Goal: Information Seeking & Learning: Compare options

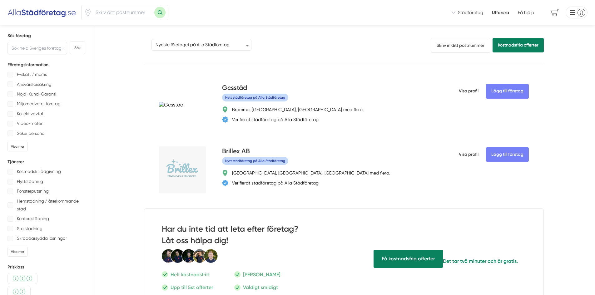
select select "newest-on-platform"
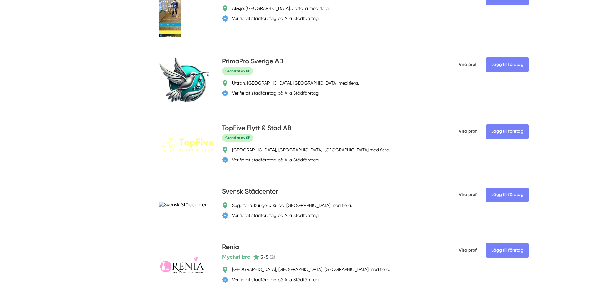
scroll to position [1468, 0]
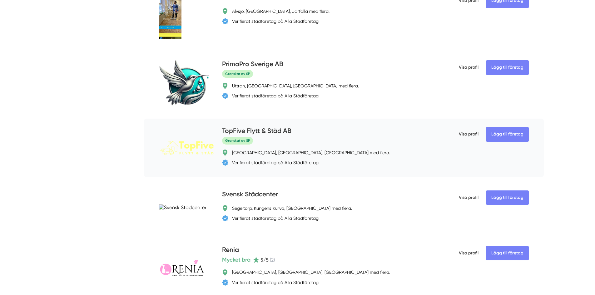
click at [270, 129] on h4 "TopFive Flytt & Städ AB" at bounding box center [256, 131] width 69 height 10
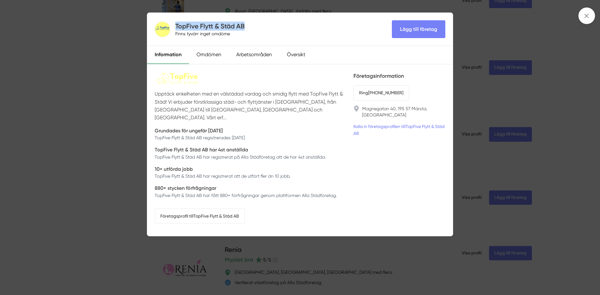
drag, startPoint x: 246, startPoint y: 23, endPoint x: 174, endPoint y: 26, distance: 72.2
click at [174, 26] on div "TopFive Flytt & Städ AB Finns tyvärr inget omdöme Lägg till företag" at bounding box center [299, 29] width 305 height 33
copy h4 "TopFive Flytt & Städ AB"
click at [139, 91] on div "TopFive Flytt & Städ AB Finns tyvärr inget omdöme Lägg till företag Information…" at bounding box center [300, 147] width 600 height 295
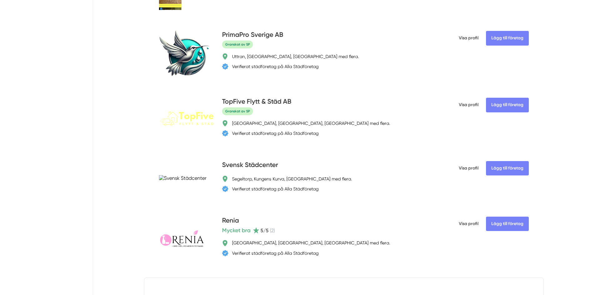
scroll to position [1530, 0]
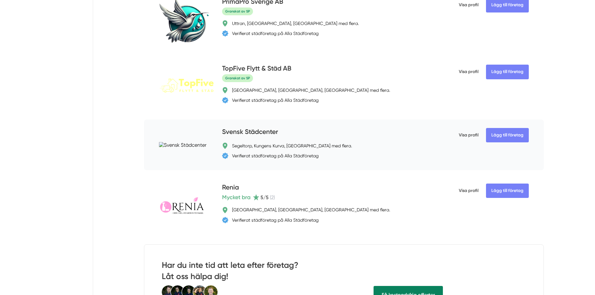
click at [260, 131] on h4 "Svensk Städcenter" at bounding box center [250, 132] width 56 height 10
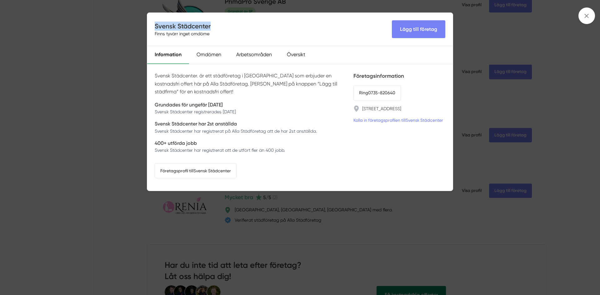
drag, startPoint x: 215, startPoint y: 26, endPoint x: 156, endPoint y: 26, distance: 59.3
click at [156, 26] on div "Svensk Städcenter Finns tyvärr inget omdöme Lägg till företag" at bounding box center [299, 29] width 305 height 33
copy h4 "Svensk Städcenter"
click at [113, 117] on div "Svensk Städcenter Finns tyvärr inget omdöme Lägg till företag Information Omdöm…" at bounding box center [300, 147] width 600 height 295
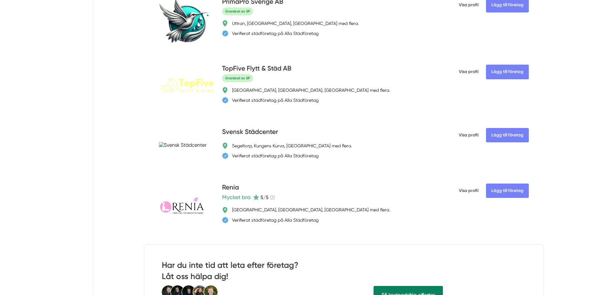
scroll to position [1593, 0]
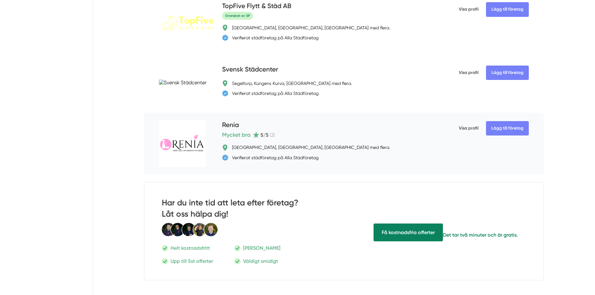
click at [229, 126] on h4 "Renia" at bounding box center [230, 125] width 17 height 10
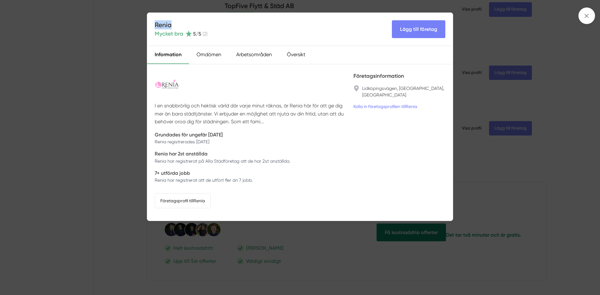
drag, startPoint x: 176, startPoint y: 25, endPoint x: 156, endPoint y: 24, distance: 19.7
click at [156, 24] on h4 "Renia" at bounding box center [181, 24] width 53 height 9
copy h4 "Renia"
click at [123, 112] on div "Renia Mycket bra 5 /5 ( 2 ) Lägg till företag Information Omdömen Arbetsområden…" at bounding box center [300, 147] width 600 height 295
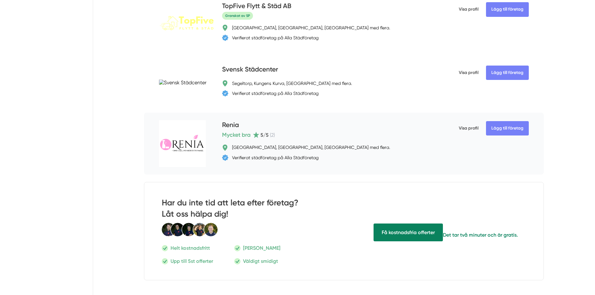
click at [227, 125] on h4 "Renia" at bounding box center [230, 125] width 17 height 10
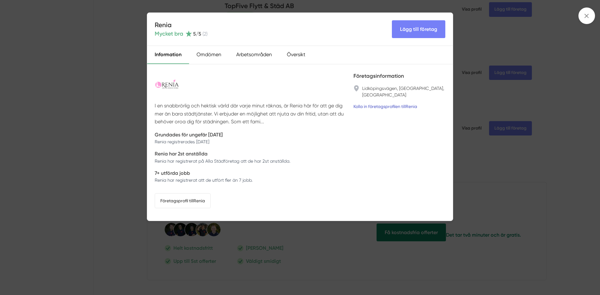
click at [382, 103] on link "Kolla in företagsprofilen till [GEOGRAPHIC_DATA]" at bounding box center [385, 106] width 64 height 7
click at [125, 120] on div "Renia Mycket bra 5 /5 ( 2 ) Lägg till företag Information Omdömen Arbetsområden…" at bounding box center [300, 147] width 600 height 295
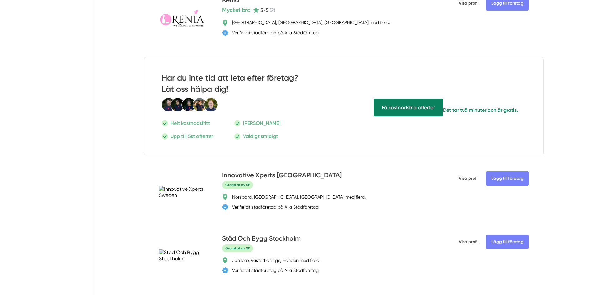
scroll to position [1811, 0]
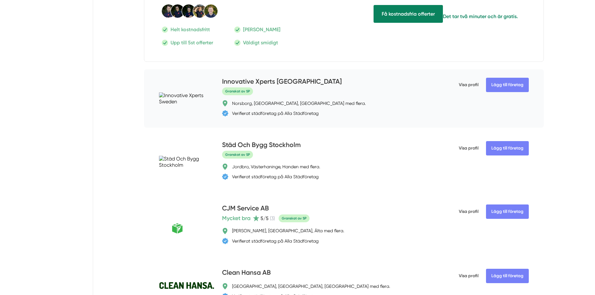
click at [282, 86] on h4 "Innovative Xperts [GEOGRAPHIC_DATA]" at bounding box center [282, 82] width 120 height 10
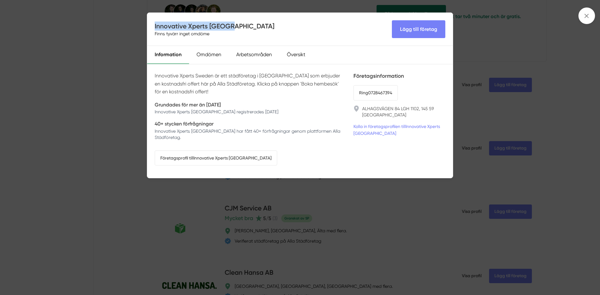
drag, startPoint x: 237, startPoint y: 25, endPoint x: 155, endPoint y: 28, distance: 81.9
click at [155, 28] on div "Innovative Xperts Sweden Finns tyvärr inget omdöme Lägg till företag" at bounding box center [299, 29] width 305 height 33
copy h4 "Innovative Xperts [GEOGRAPHIC_DATA]"
click at [275, 27] on div "Innovative Xperts Sweden Finns tyvärr inget omdöme Lägg till företag" at bounding box center [299, 29] width 305 height 33
click at [131, 151] on div "Innovative Xperts Sweden Finns tyvärr inget omdöme Lägg till företag Informatio…" at bounding box center [300, 147] width 600 height 295
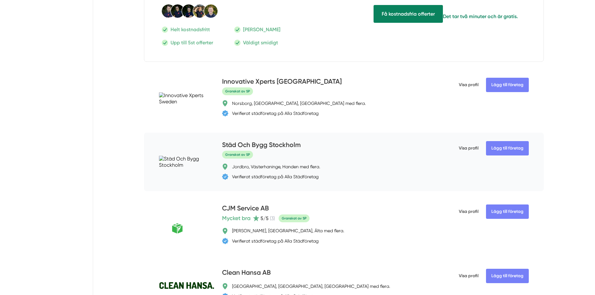
click at [264, 143] on h4 "Städ Och Bygg Stockholm" at bounding box center [261, 145] width 79 height 10
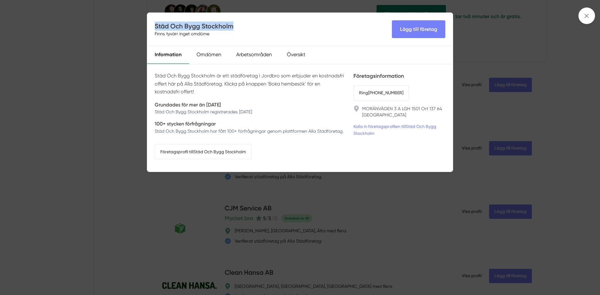
drag, startPoint x: 232, startPoint y: 26, endPoint x: 156, endPoint y: 24, distance: 75.9
click at [156, 24] on h4 "Städ Och Bygg Stockholm" at bounding box center [194, 26] width 79 height 9
copy h4 "Städ Och Bygg Stockholm"
click at [129, 142] on div "Städ Och Bygg Stockholm Finns tyvärr inget omdöme Lägg till företag Information…" at bounding box center [300, 147] width 600 height 295
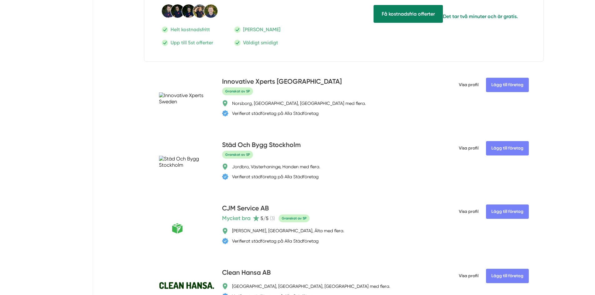
scroll to position [1874, 0]
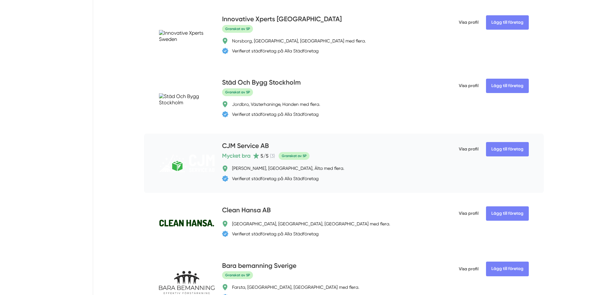
click at [258, 145] on h4 "CJM Service AB" at bounding box center [245, 146] width 47 height 10
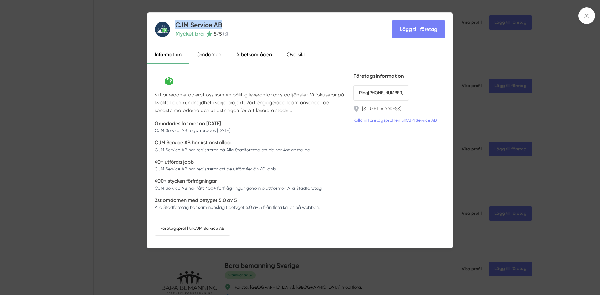
drag, startPoint x: 225, startPoint y: 23, endPoint x: 175, endPoint y: 24, distance: 50.3
click at [175, 24] on h4 "CJM Service AB" at bounding box center [201, 24] width 53 height 9
copy h4 "CJM Service AB"
click at [131, 90] on div "CJM Service AB Mycket bra 5 /5 ( 3 ) Lägg till företag Information Omdömen Arbe…" at bounding box center [300, 147] width 600 height 295
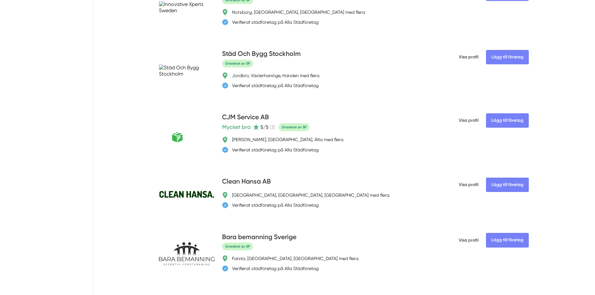
scroll to position [1936, 0]
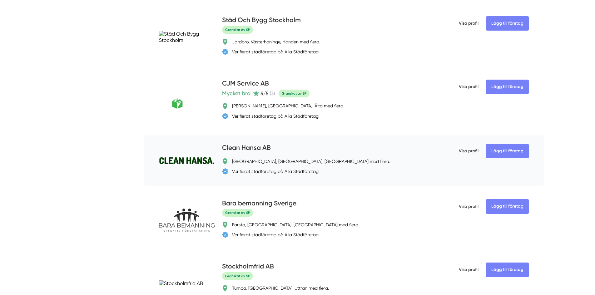
click at [237, 144] on h4 "Clean Hansa AB" at bounding box center [246, 148] width 49 height 10
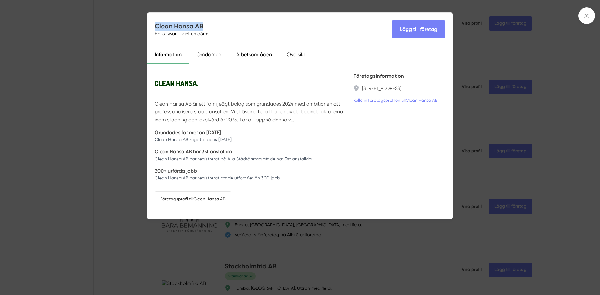
drag, startPoint x: 204, startPoint y: 25, endPoint x: 155, endPoint y: 27, distance: 49.1
click at [155, 27] on h4 "Clean Hansa AB" at bounding box center [183, 26] width 57 height 9
copy h4 "Clean Hansa AB"
click at [102, 120] on div "Clean Hansa AB Finns tyvärr inget omdöme Lägg till företag Information Omdömen …" at bounding box center [300, 147] width 600 height 295
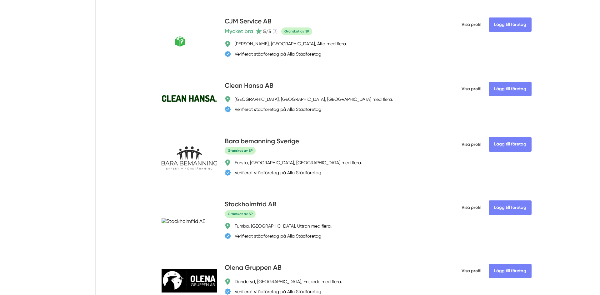
scroll to position [1999, 0]
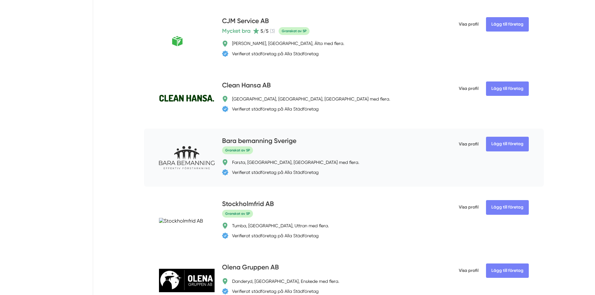
click at [259, 139] on h4 "Bara bemanning Sverige" at bounding box center [259, 141] width 74 height 10
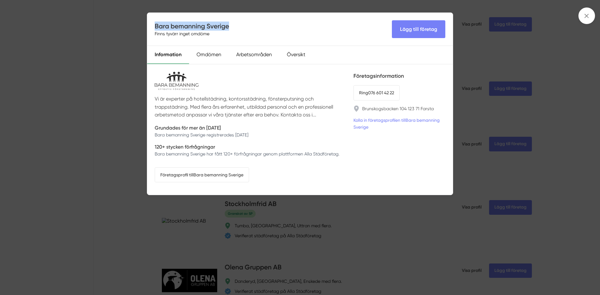
drag, startPoint x: 229, startPoint y: 25, endPoint x: 154, endPoint y: 24, distance: 75.3
click at [154, 24] on div "Bara bemanning Sverige Finns tyvärr inget omdöme Lägg till företag" at bounding box center [299, 29] width 305 height 33
copy h4 "Bara bemanning Sverige"
